Goal: Download file/media

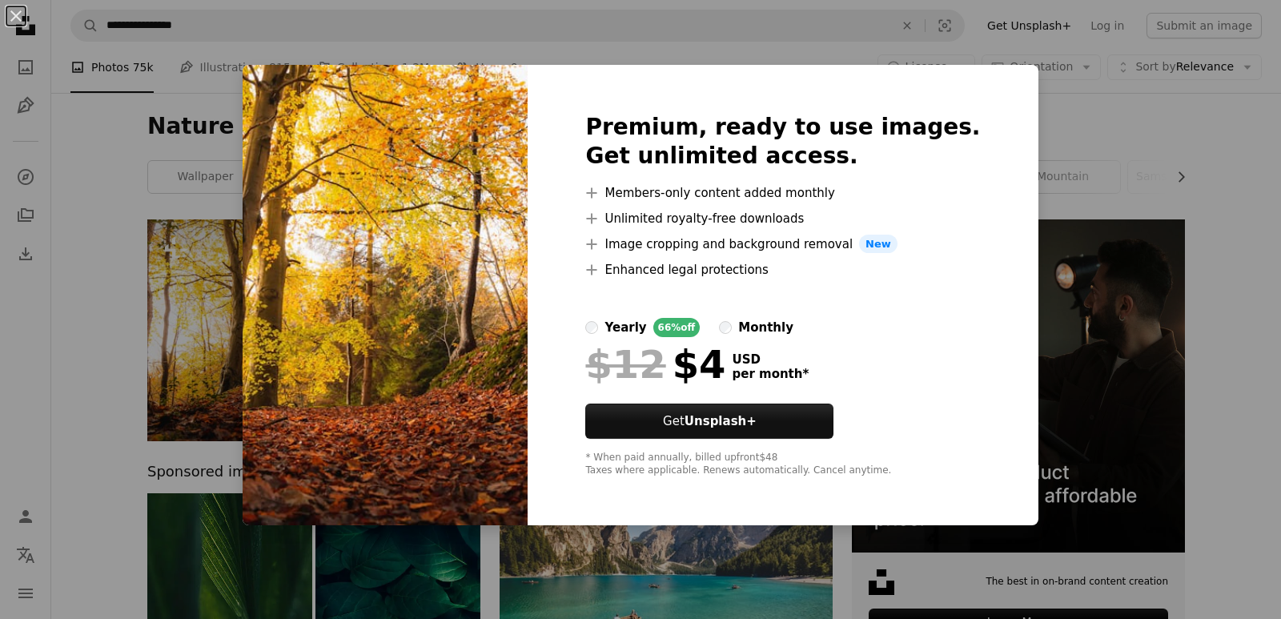
click at [1119, 140] on div "An X shape Premium, ready to use images. Get unlimited access. A plus sign Memb…" at bounding box center [640, 309] width 1281 height 619
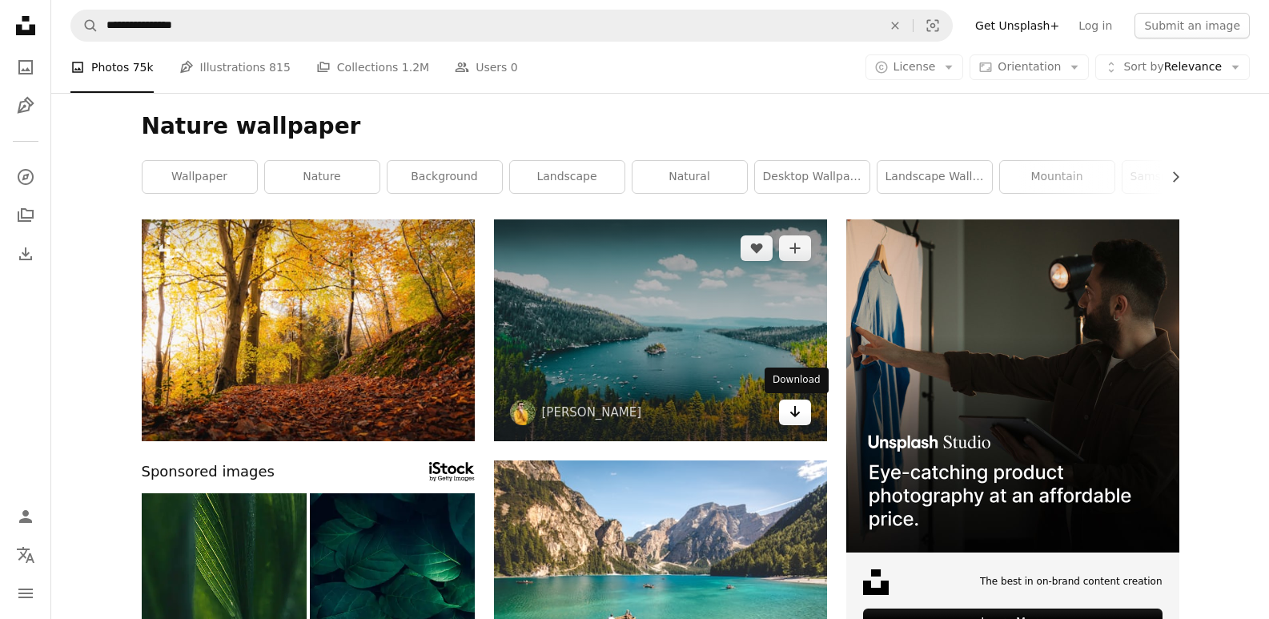
click at [801, 411] on link "Arrow pointing down" at bounding box center [795, 412] width 32 height 26
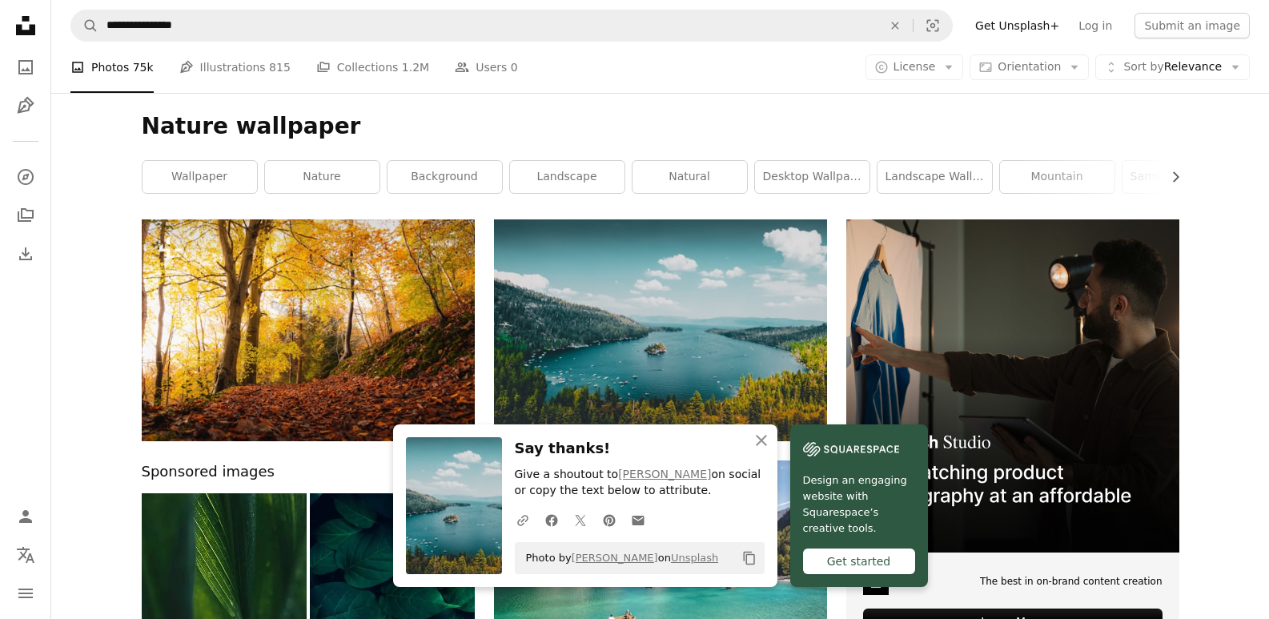
click at [831, 555] on div "Get started" at bounding box center [859, 561] width 112 height 26
click at [793, 500] on link "Design an engaging website with Squarespace’s creative tools. Get started" at bounding box center [859, 505] width 138 height 162
click at [762, 432] on icon "An X shape" at bounding box center [761, 440] width 19 height 19
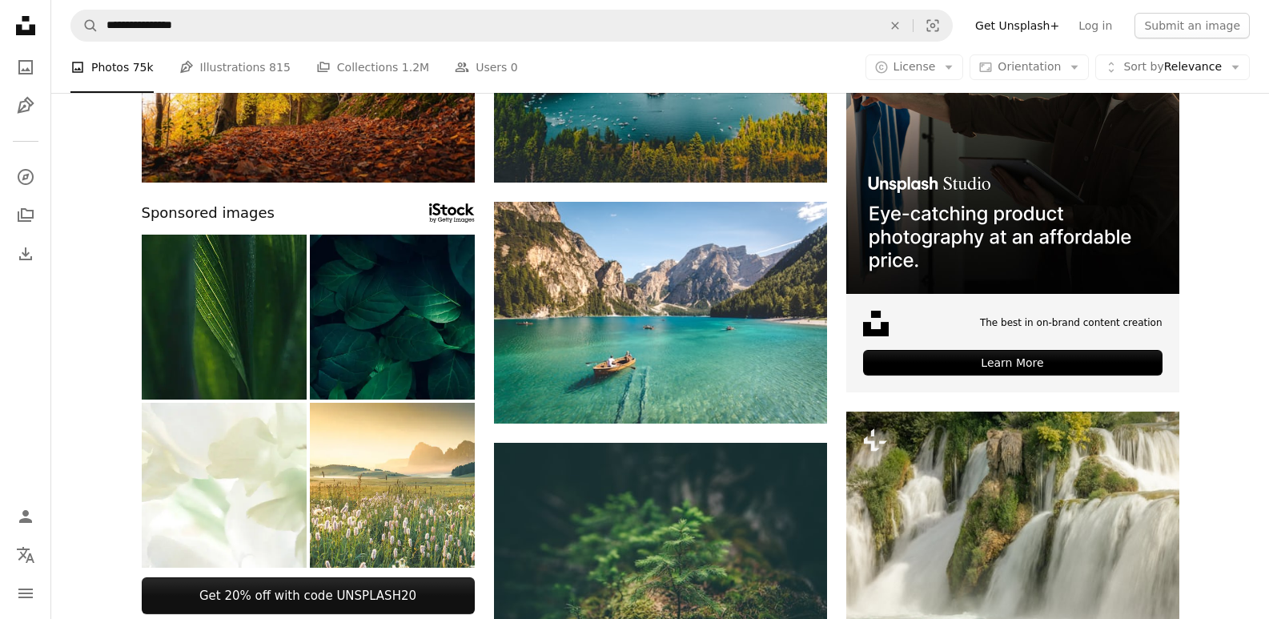
scroll to position [280, 0]
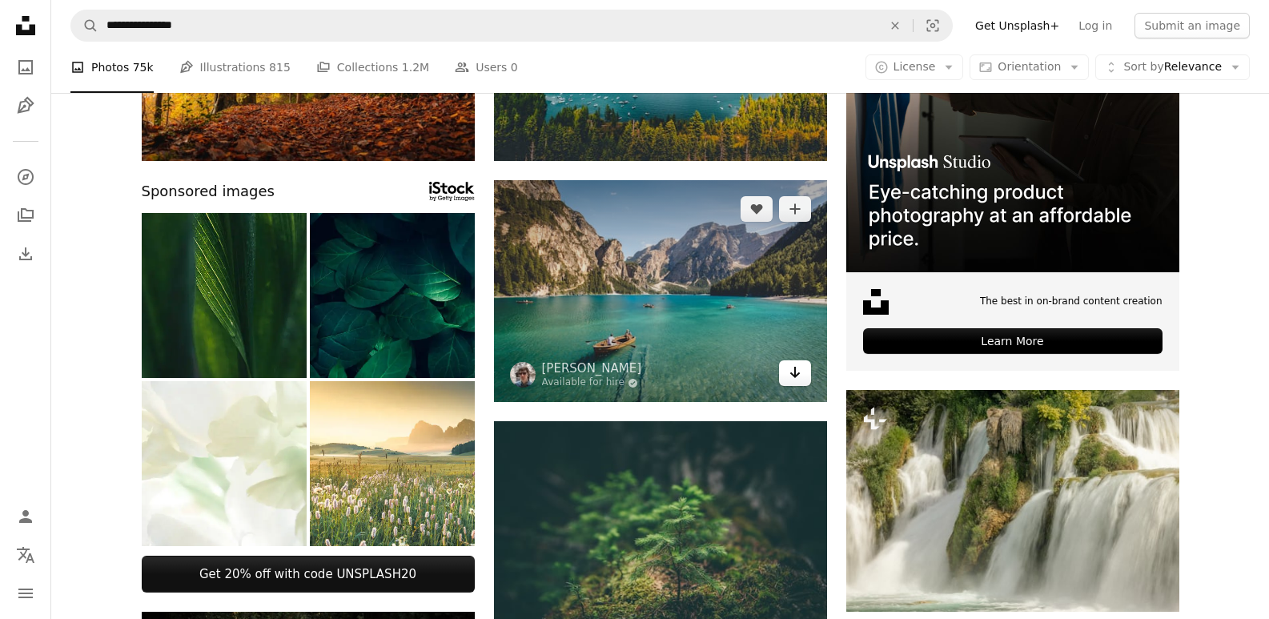
click at [792, 379] on icon "Arrow pointing down" at bounding box center [794, 372] width 13 height 19
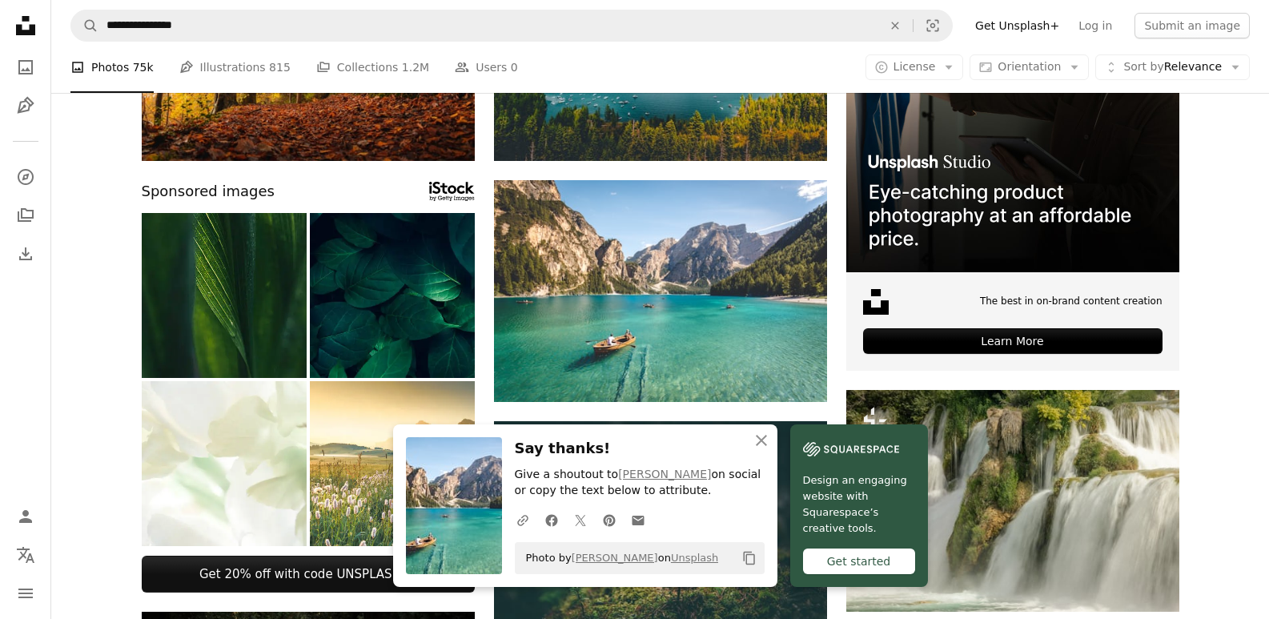
click at [812, 559] on div "Get started" at bounding box center [859, 561] width 112 height 26
